Goal: Complete application form

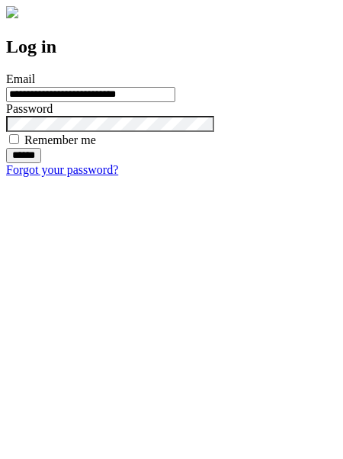
type input "**********"
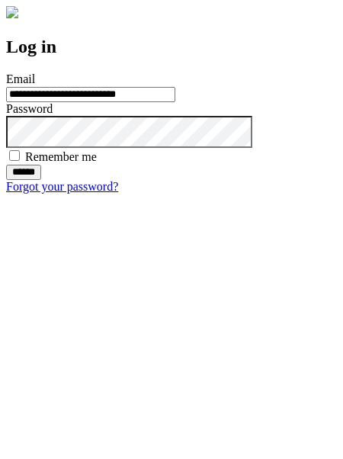
click at [41, 180] on input "******" at bounding box center [23, 172] width 35 height 15
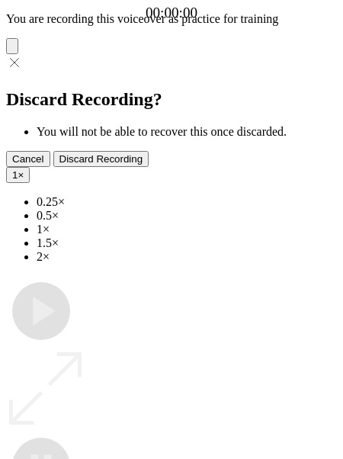
type input "**********"
